Goal: Navigation & Orientation: Find specific page/section

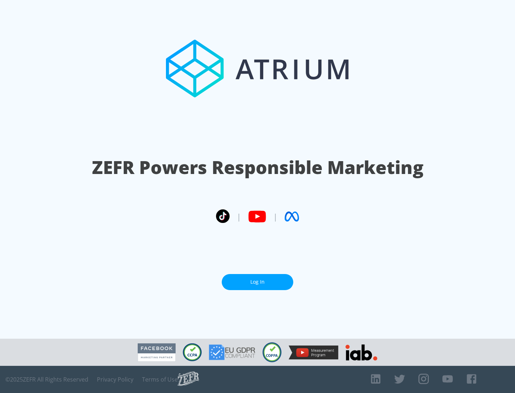
click at [257, 282] on link "Log In" at bounding box center [257, 282] width 71 height 16
